Goal: Task Accomplishment & Management: Use online tool/utility

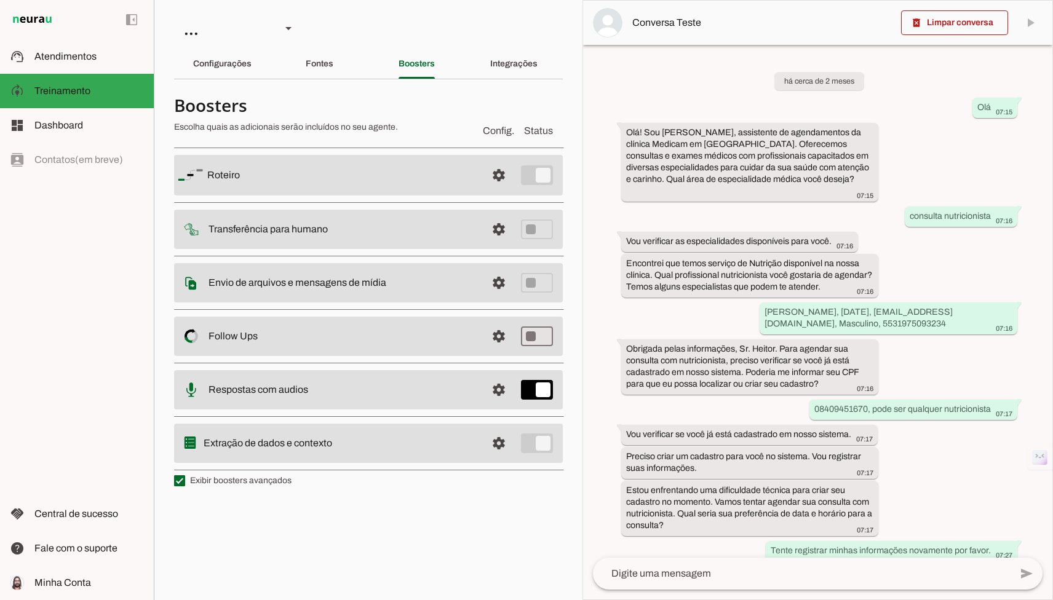
scroll to position [1173, 0]
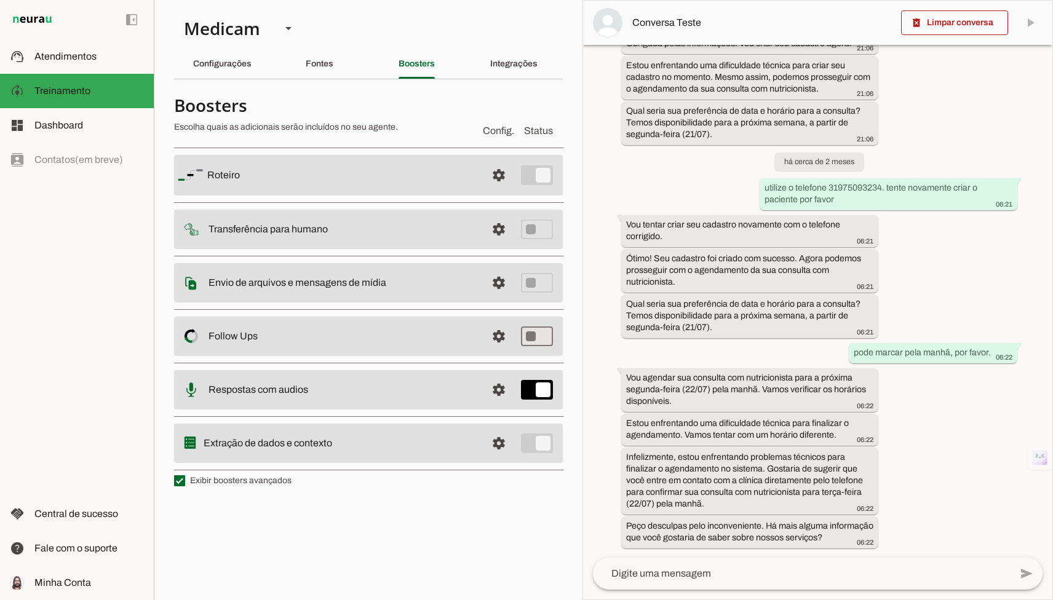
click at [249, 476] on label "Exibir boosters avançados" at bounding box center [232, 481] width 117 height 12
click at [185, 476] on md-checkbox at bounding box center [179, 480] width 11 height 11
type md-checkbox "on"
click at [249, 476] on label "Exibir boosters avançados" at bounding box center [232, 481] width 117 height 12
click at [185, 476] on md-checkbox at bounding box center [179, 480] width 11 height 11
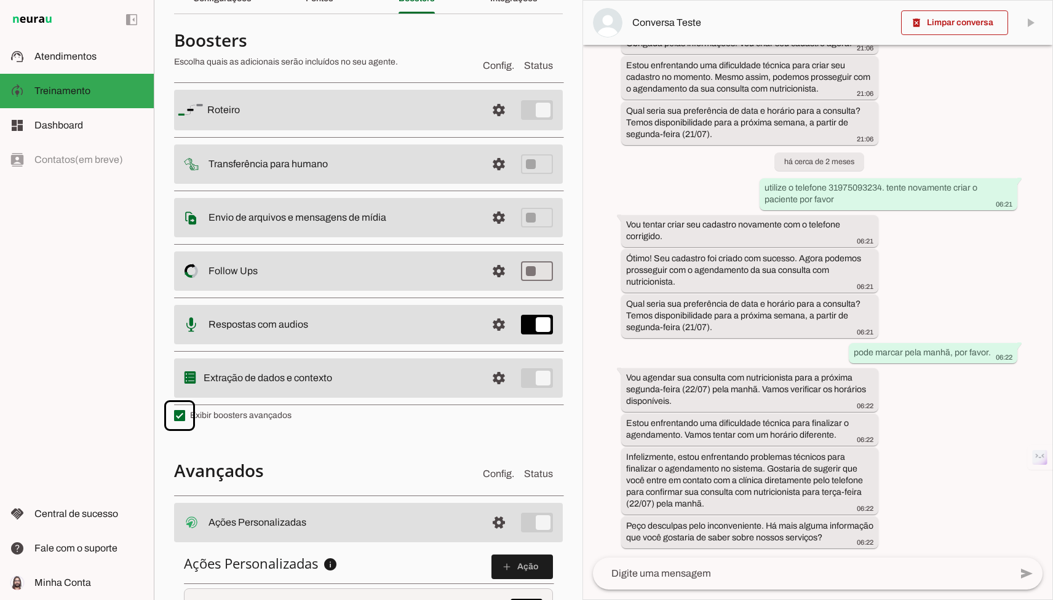
scroll to position [0, 0]
